Goal: Book appointment/travel/reservation

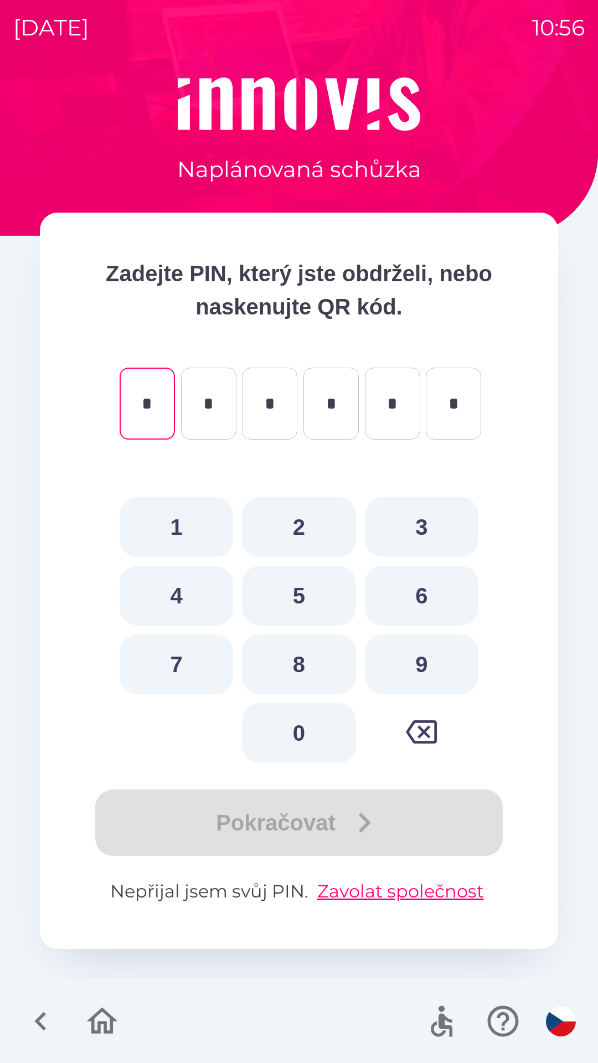
click at [39, 1019] on icon "button" at bounding box center [40, 1022] width 12 height 19
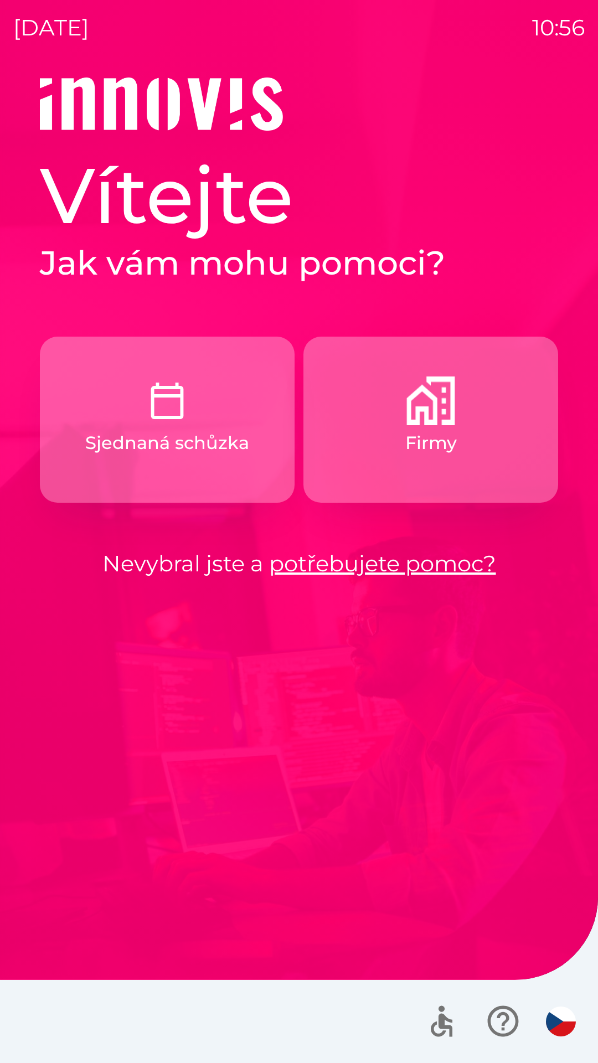
click at [436, 449] on p "Firmy" at bounding box center [431, 443] width 52 height 27
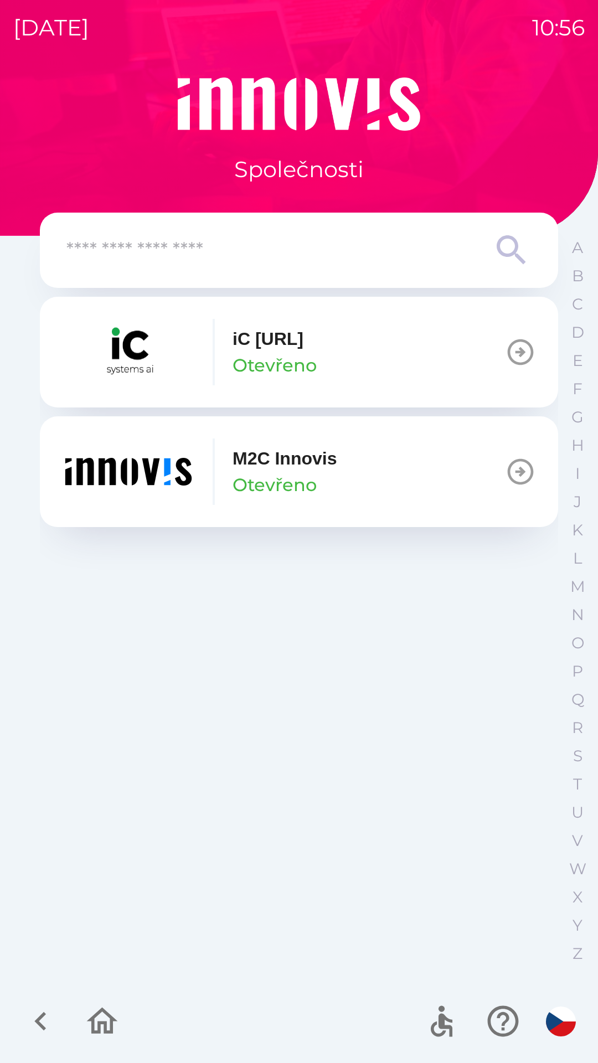
click at [300, 261] on input "text" at bounding box center [276, 250] width 421 height 30
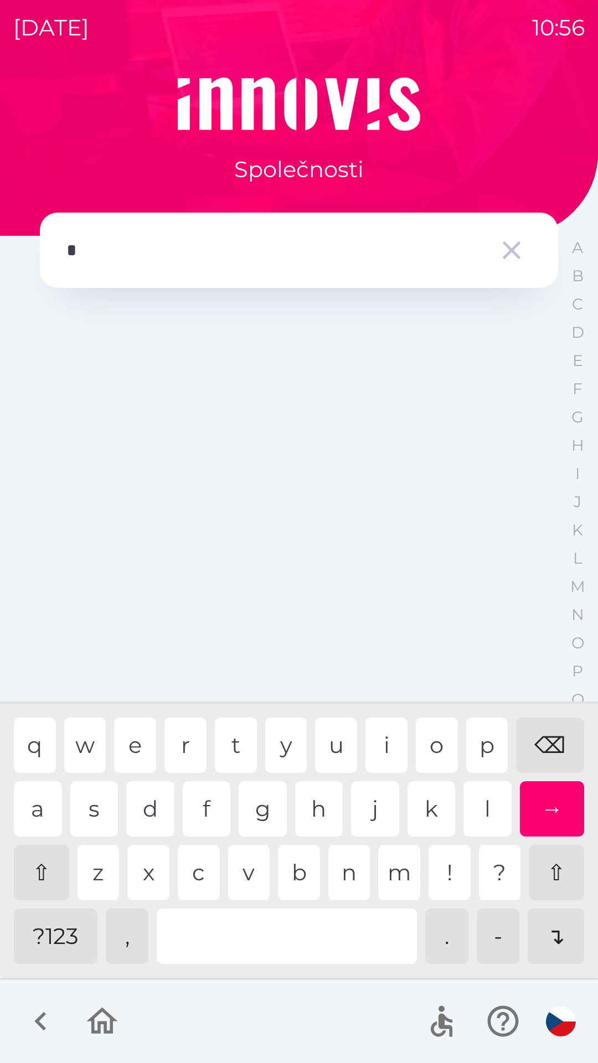
click at [479, 742] on div "p" at bounding box center [487, 745] width 42 height 55
click at [142, 734] on div "e" at bounding box center [135, 745] width 42 height 55
click at [233, 747] on div "t" at bounding box center [236, 745] width 42 height 55
click at [186, 753] on div "r" at bounding box center [186, 745] width 42 height 55
click at [400, 861] on div "m" at bounding box center [399, 872] width 42 height 55
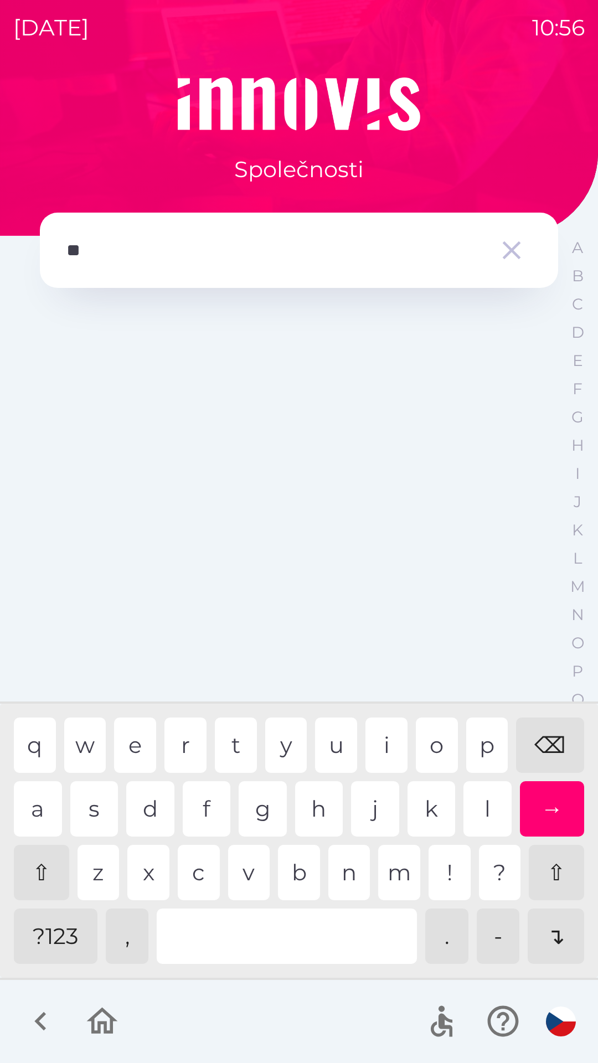
type input "*"
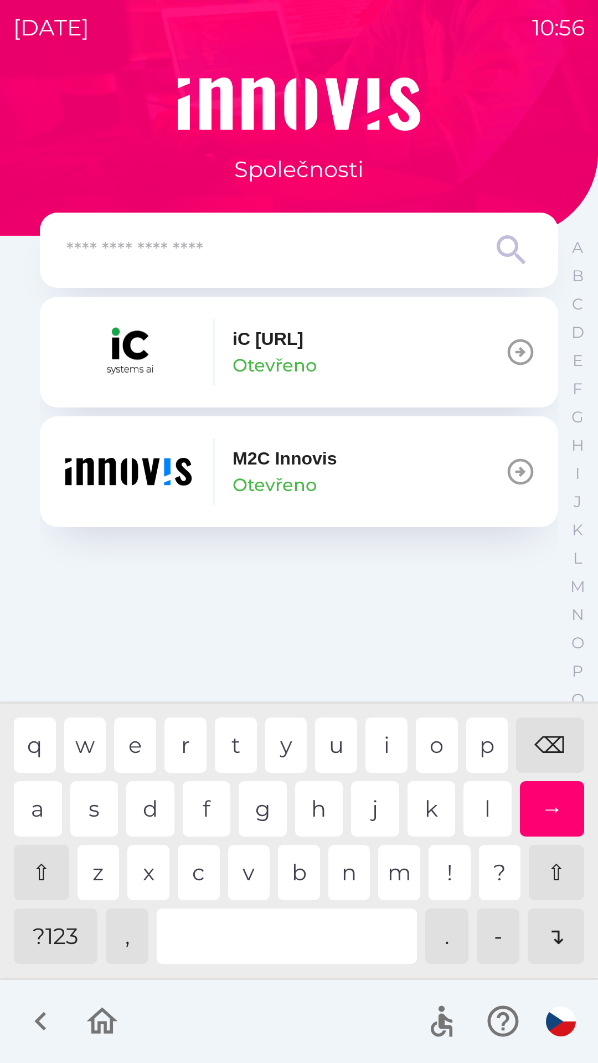
click at [158, 466] on img "button" at bounding box center [128, 472] width 133 height 66
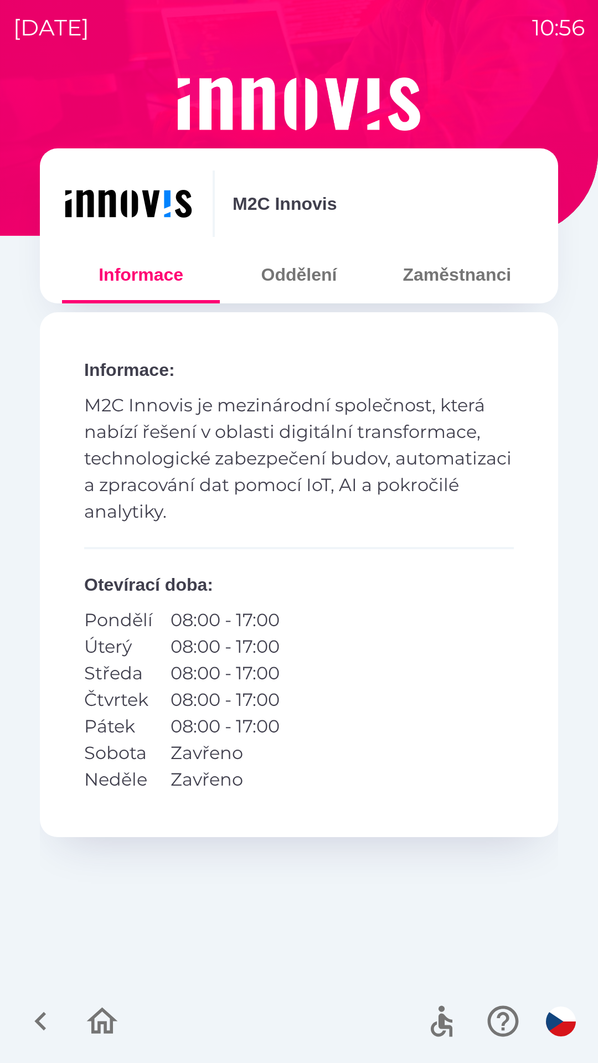
click at [472, 270] on button "Zaměstnanci" at bounding box center [457, 275] width 158 height 40
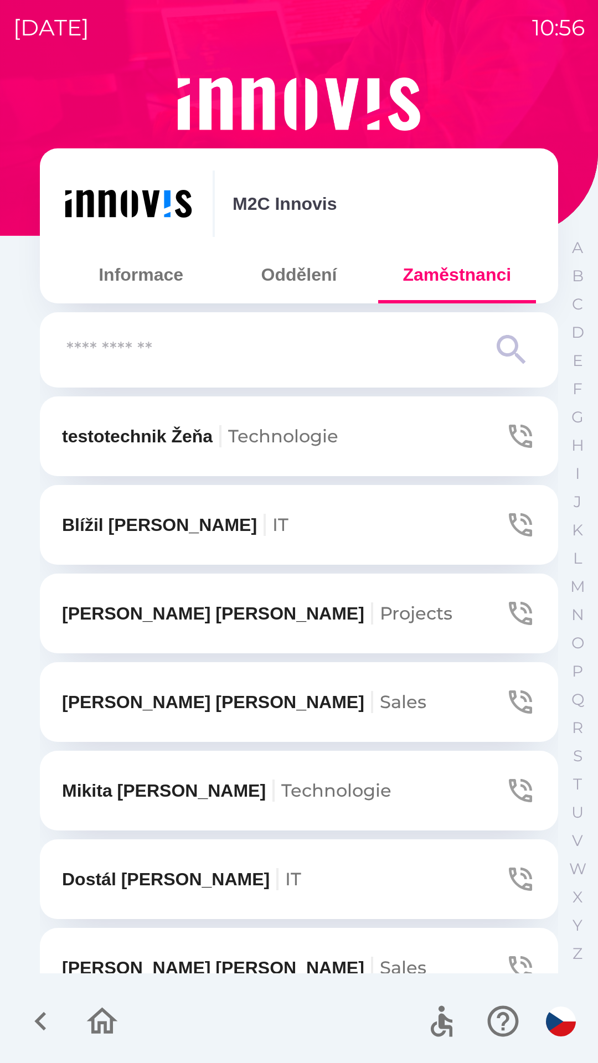
click at [220, 358] on input "text" at bounding box center [276, 350] width 421 height 30
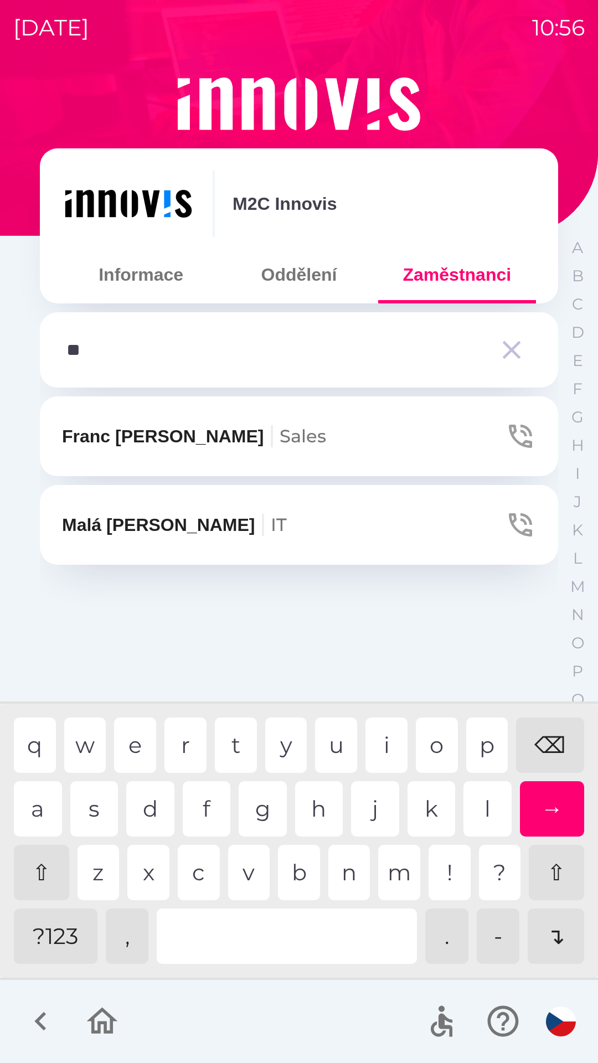
click at [143, 753] on div "e" at bounding box center [135, 745] width 42 height 55
click at [231, 745] on div "t" at bounding box center [236, 745] width 42 height 55
type input "*****"
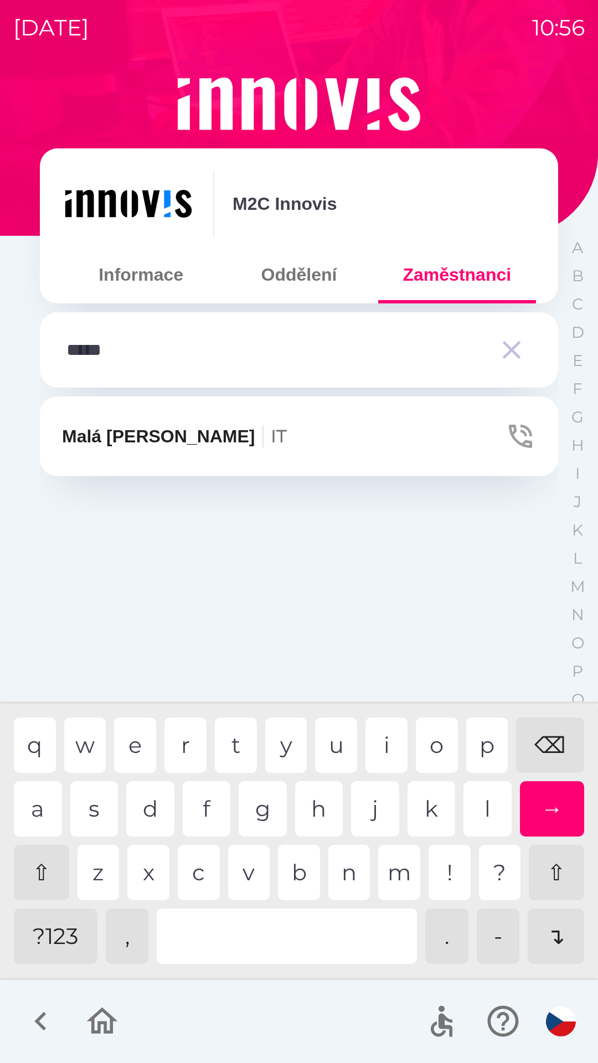
click at [43, 815] on div "a" at bounding box center [38, 809] width 48 height 55
click at [124, 431] on p "Malá [PERSON_NAME] IT" at bounding box center [174, 436] width 225 height 27
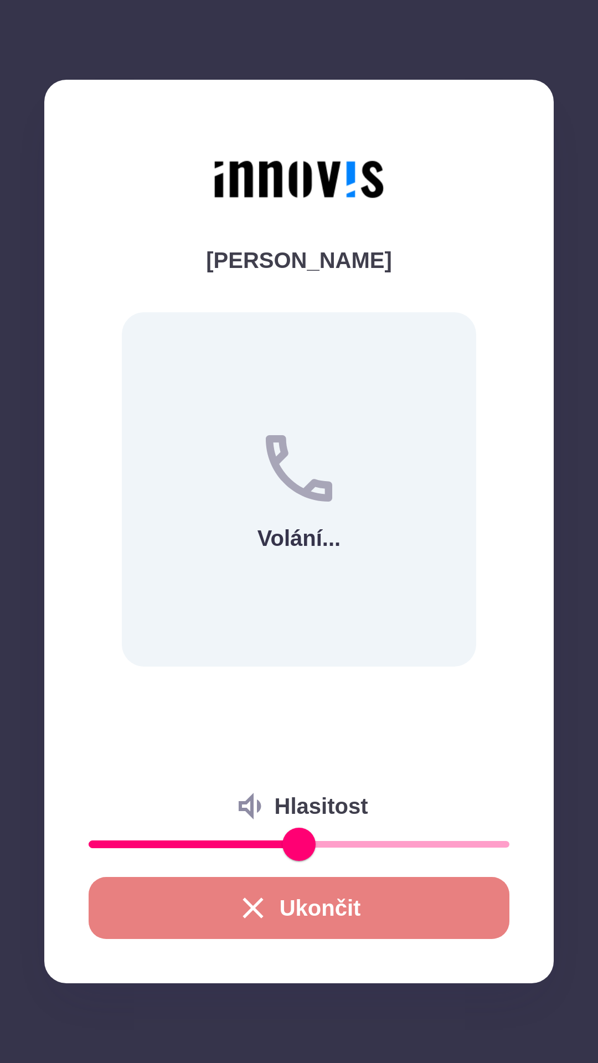
click at [337, 903] on button "Ukončit" at bounding box center [299, 908] width 421 height 62
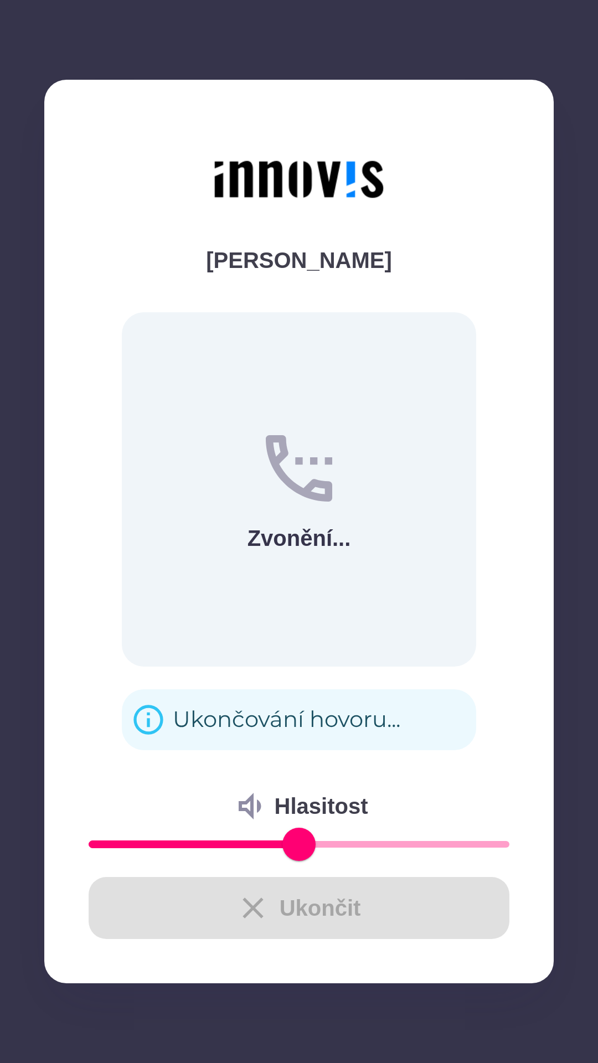
click at [321, 902] on div "Ukončit" at bounding box center [299, 908] width 421 height 62
click at [236, 723] on div "Malá [PERSON_NAME] IT" at bounding box center [299, 685] width 518 height 577
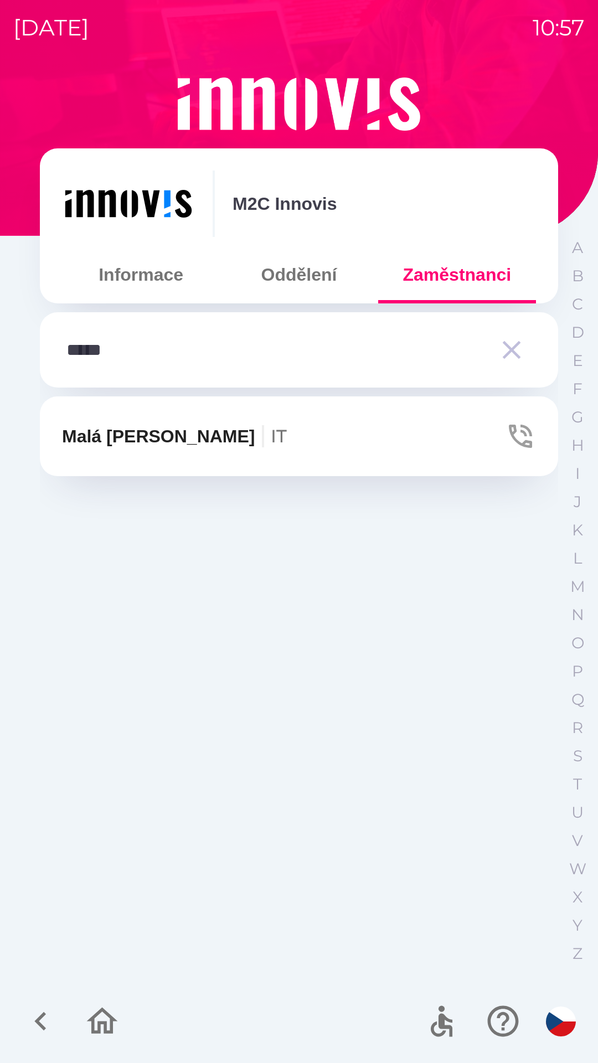
click at [39, 1015] on icon "button" at bounding box center [40, 1021] width 37 height 37
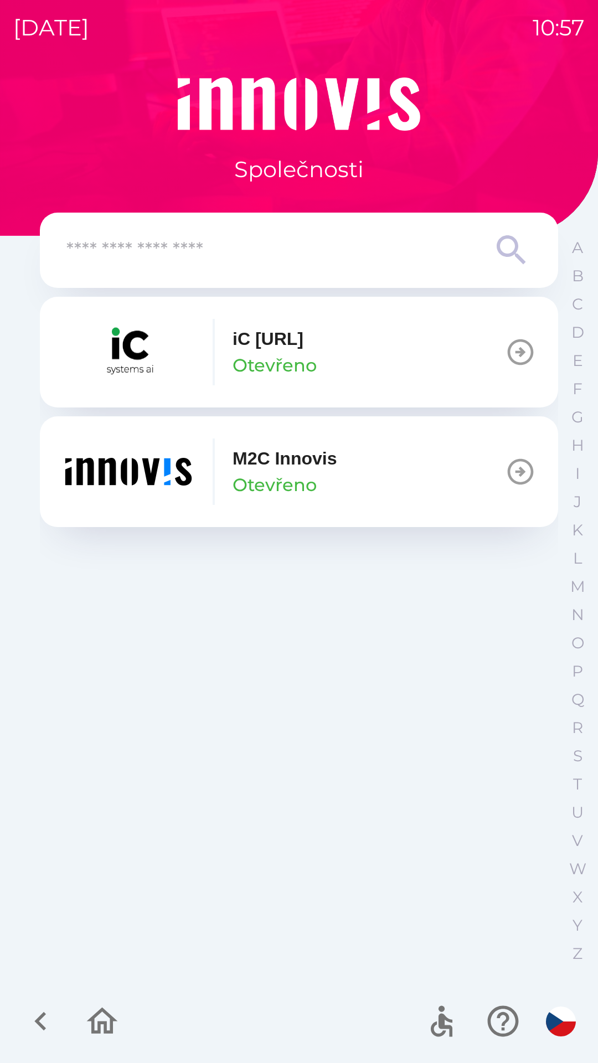
click at [107, 1017] on icon "button" at bounding box center [102, 1021] width 37 height 37
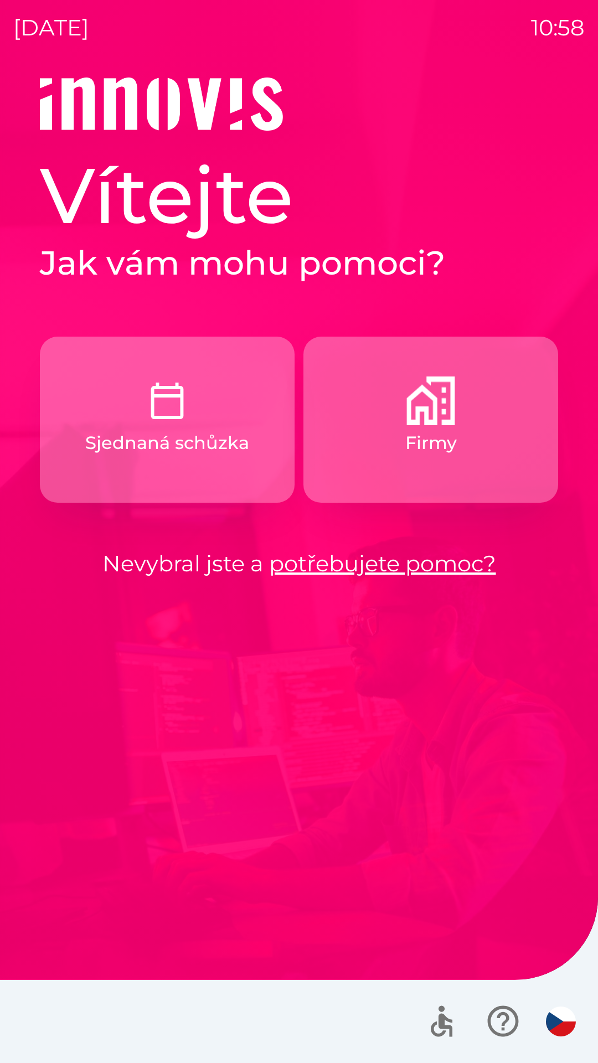
click at [438, 436] on p "Firmy" at bounding box center [431, 443] width 52 height 27
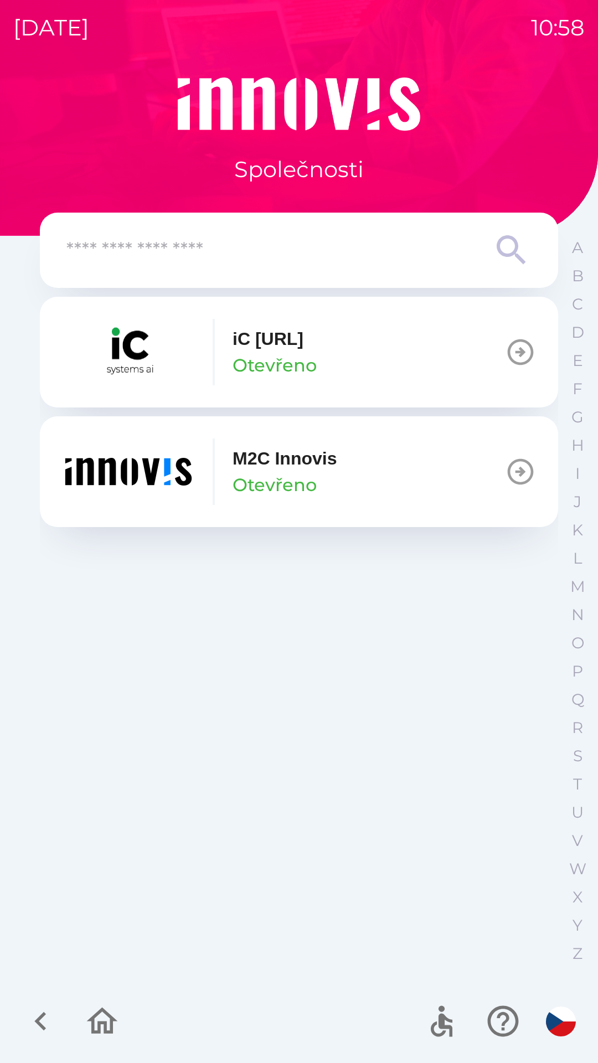
click at [526, 475] on icon "button" at bounding box center [520, 471] width 31 height 31
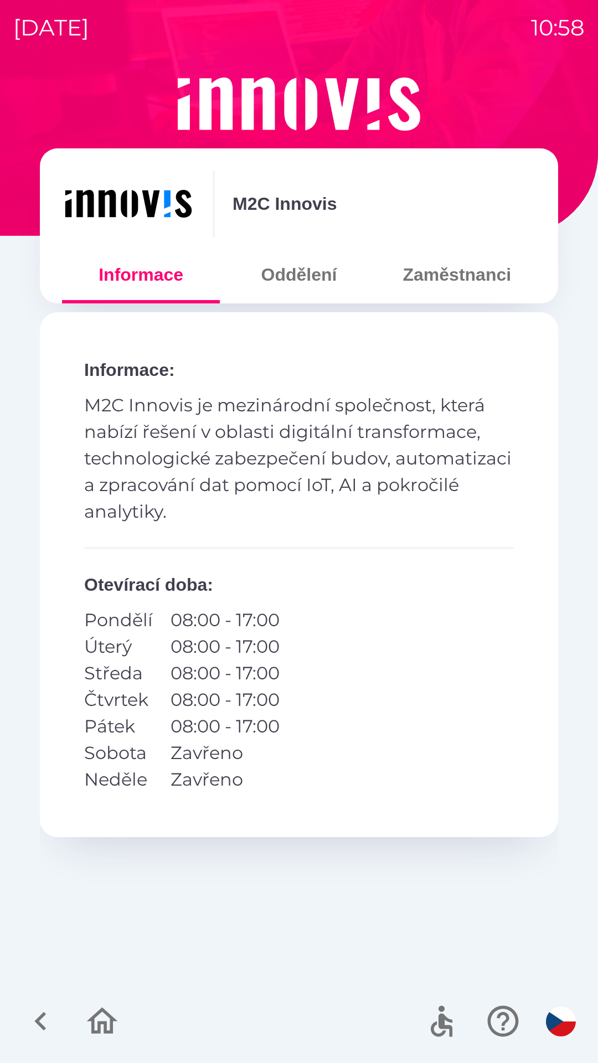
click at [312, 280] on button "Oddělení" at bounding box center [299, 275] width 158 height 40
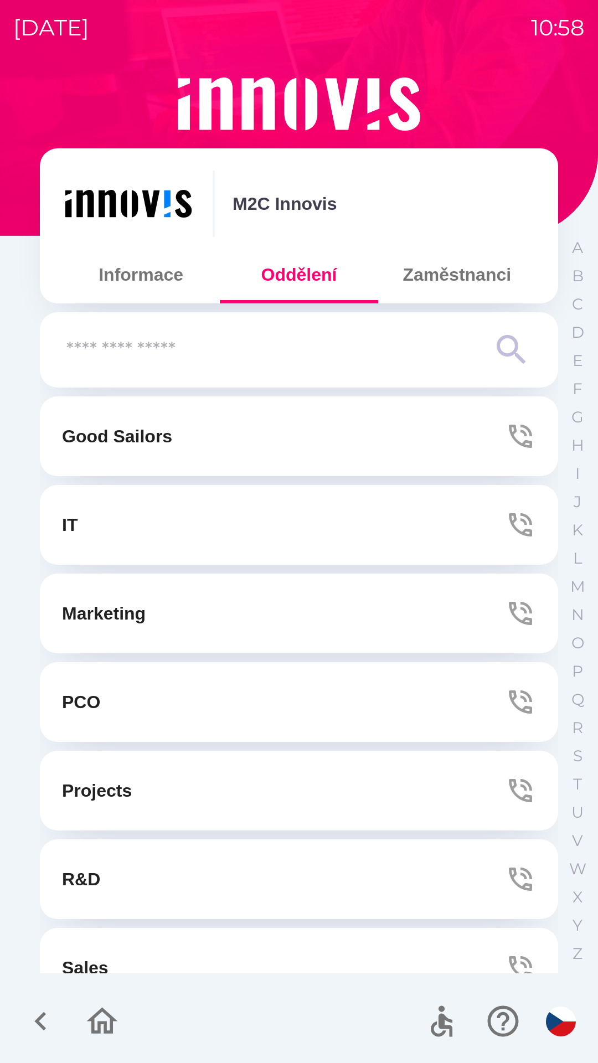
click at [475, 274] on button "Zaměstnanci" at bounding box center [457, 275] width 158 height 40
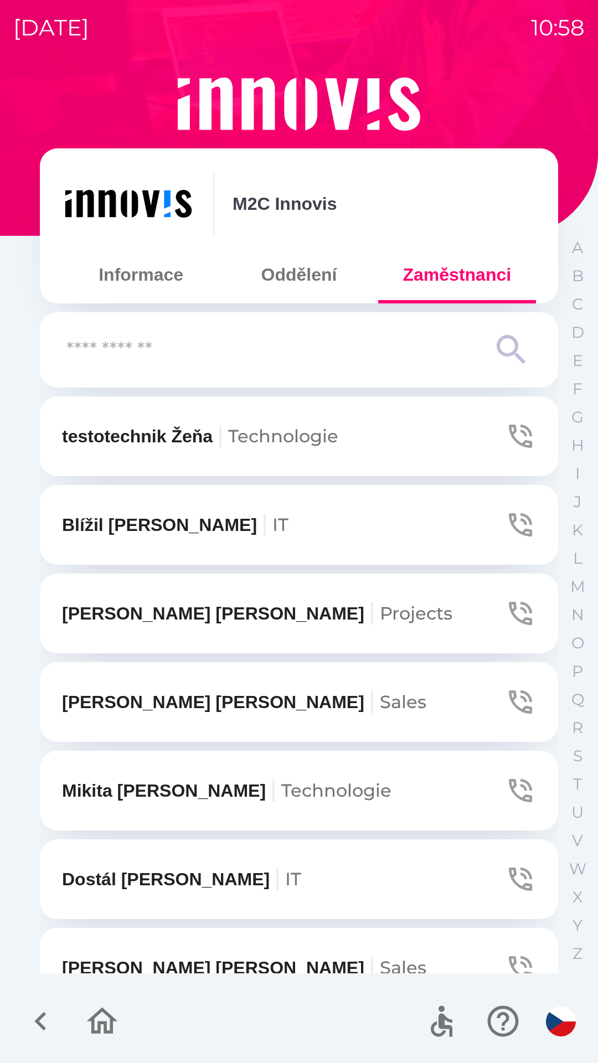
click at [54, 1015] on icon "button" at bounding box center [40, 1021] width 37 height 37
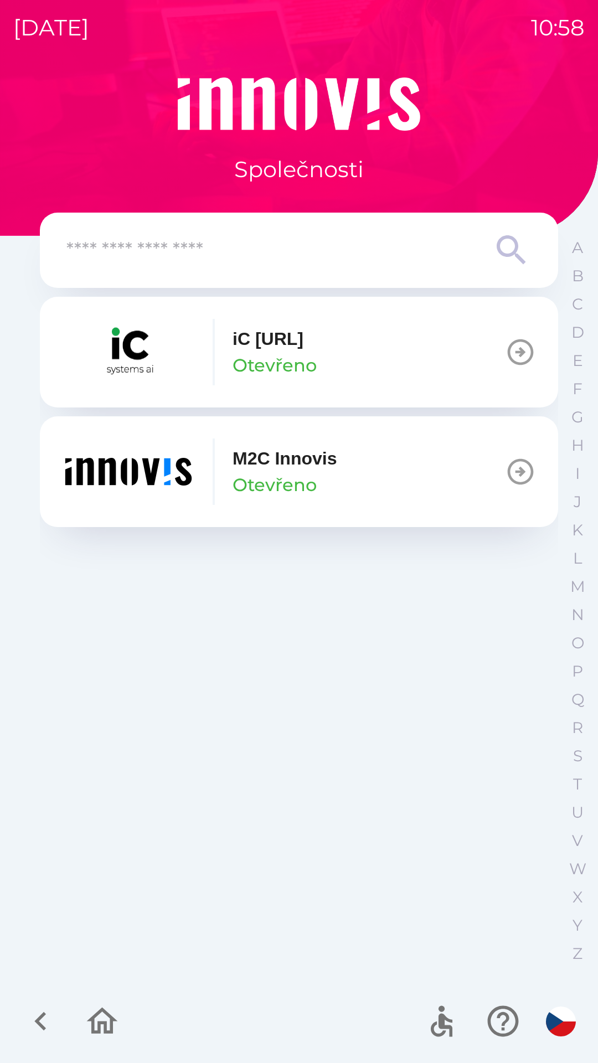
click at [502, 465] on button "M2C Innovis Otevřeno" at bounding box center [299, 472] width 518 height 111
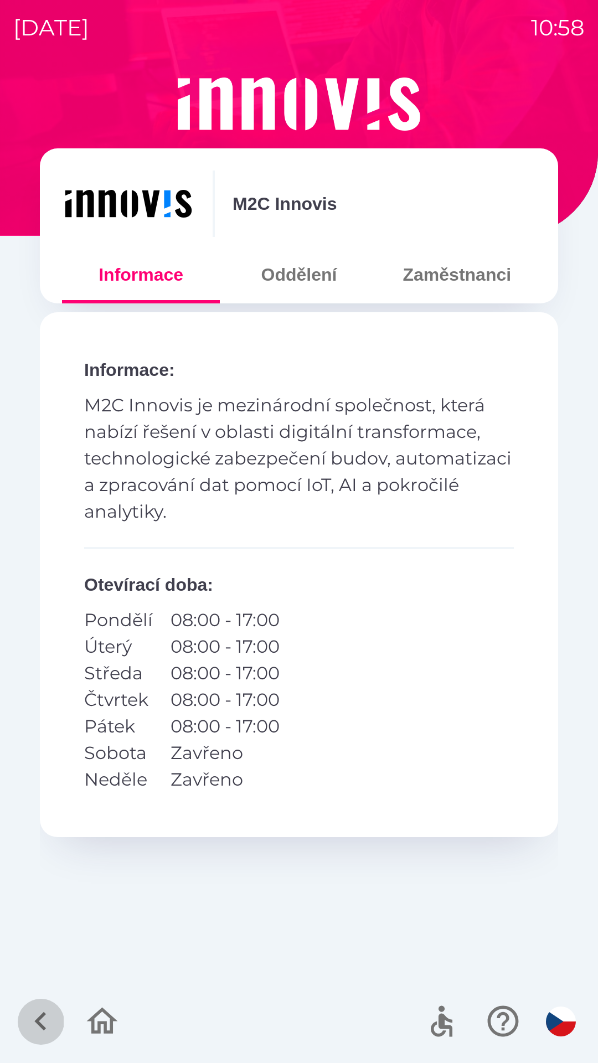
click at [44, 1025] on icon "button" at bounding box center [40, 1021] width 37 height 37
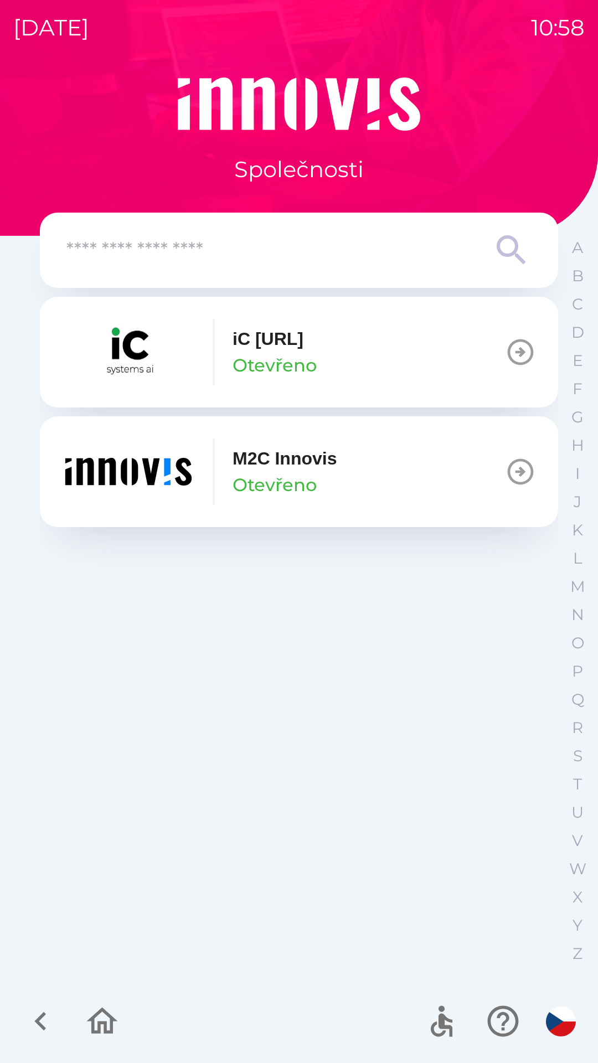
click at [525, 466] on icon "button" at bounding box center [520, 471] width 31 height 31
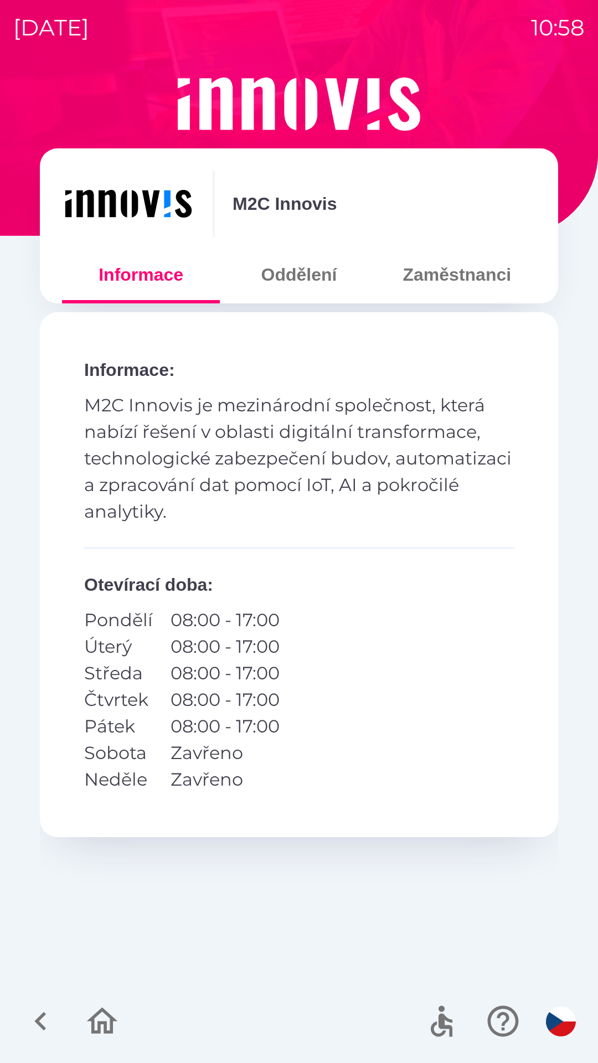
click at [463, 274] on button "Zaměstnanci" at bounding box center [457, 275] width 158 height 40
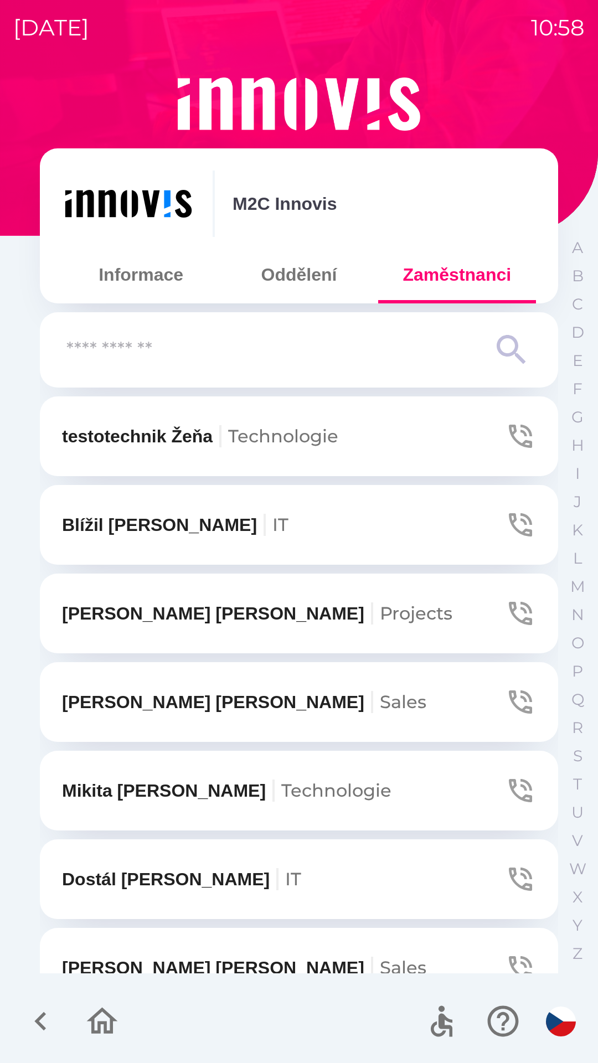
click at [469, 342] on input "text" at bounding box center [276, 350] width 421 height 30
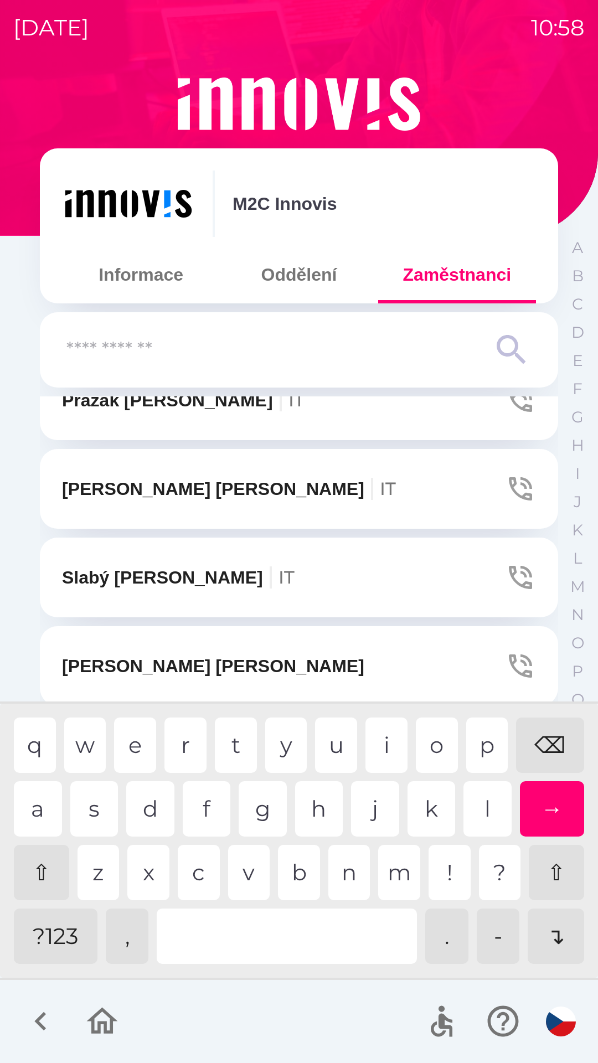
scroll to position [1807, 0]
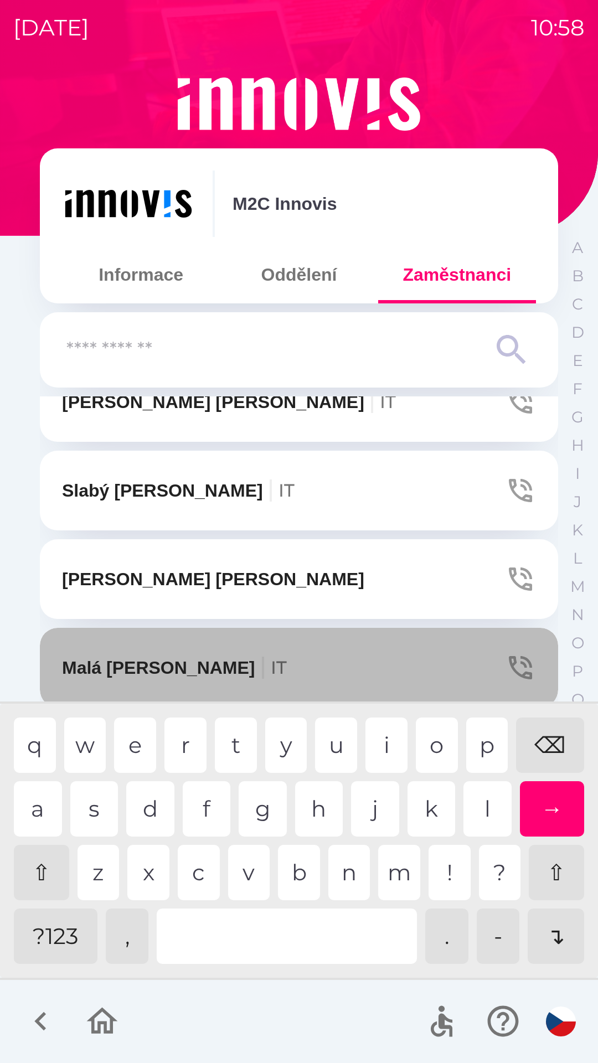
click at [509, 662] on icon "button" at bounding box center [520, 667] width 23 height 23
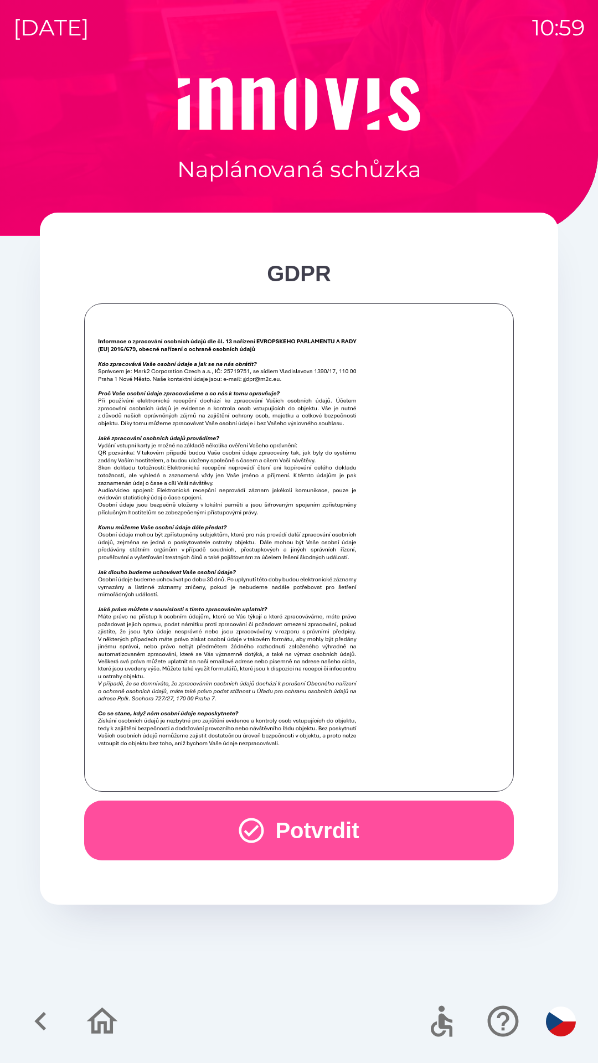
click at [224, 826] on button "Potvrdit" at bounding box center [299, 831] width 430 height 60
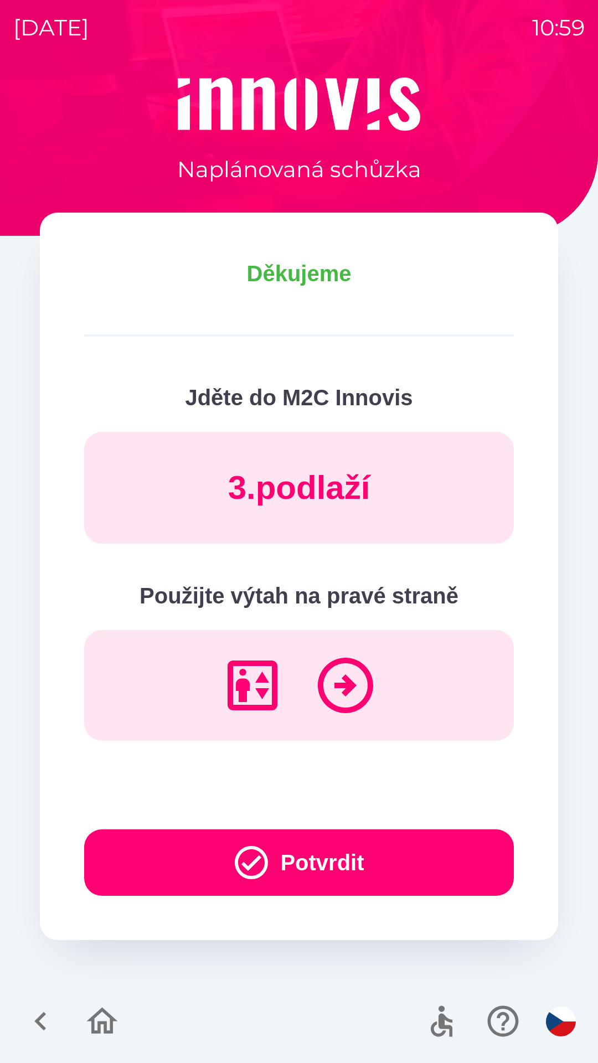
click at [356, 857] on button "Potvrdit" at bounding box center [299, 863] width 430 height 66
